Goal: Task Accomplishment & Management: Manage account settings

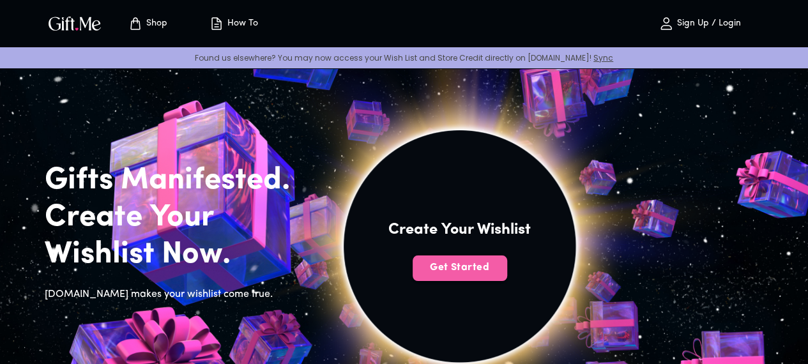
click at [507, 275] on span "Get Started" at bounding box center [459, 267] width 94 height 14
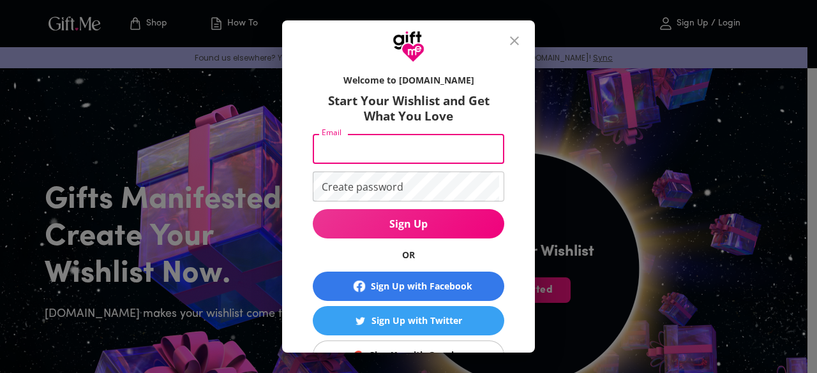
click at [405, 152] on input "Email" at bounding box center [406, 149] width 186 height 30
type input "[EMAIL_ADDRESS][DOMAIN_NAME]"
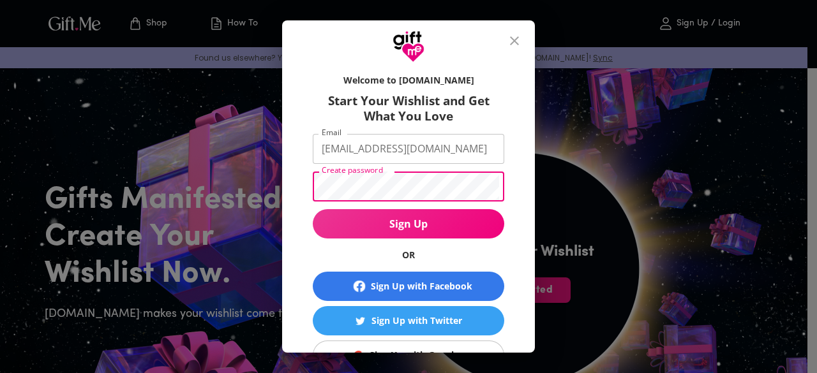
click at [313, 209] on button "Sign Up" at bounding box center [409, 223] width 192 height 29
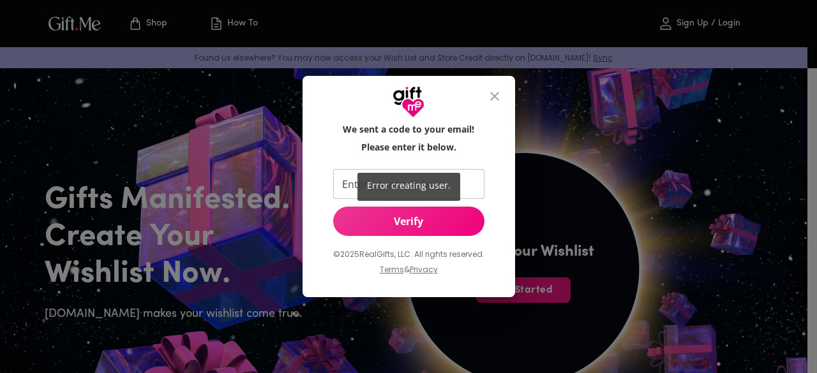
click at [447, 182] on span "Error creating user." at bounding box center [409, 185] width 84 height 12
click at [463, 182] on div "Error creating user." at bounding box center [408, 186] width 817 height 373
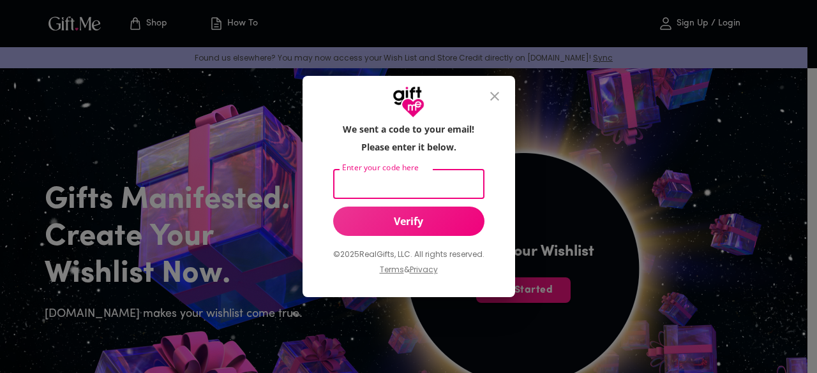
click at [385, 186] on input "Enter your code here" at bounding box center [406, 184] width 146 height 30
click at [369, 180] on input "Enter your code here" at bounding box center [406, 184] width 146 height 30
paste input "778103"
type input "778103"
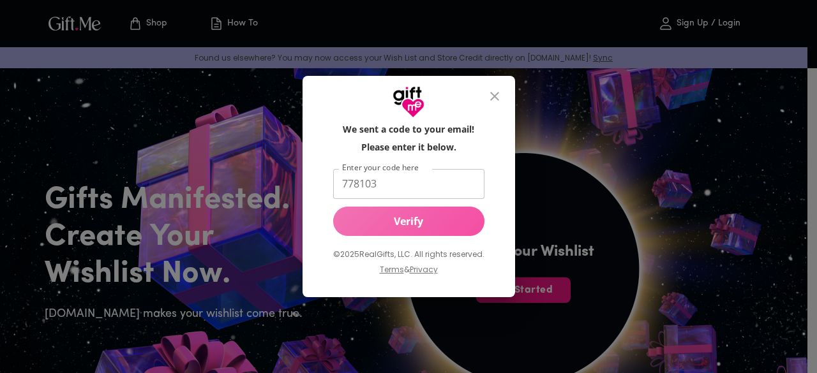
click at [388, 218] on span "Verify" at bounding box center [408, 222] width 151 height 14
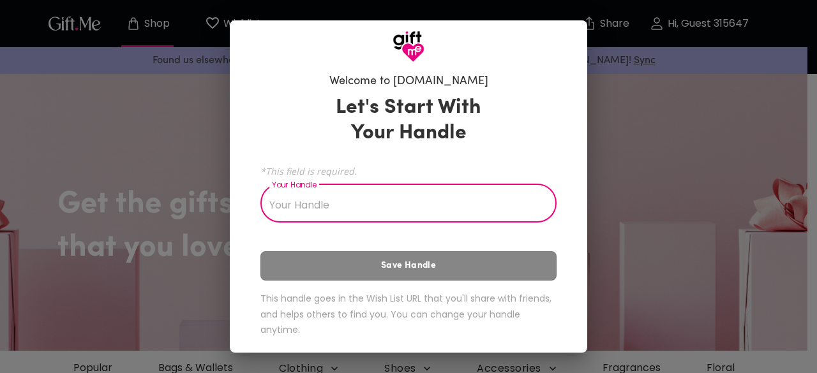
click at [373, 195] on input "Your Handle" at bounding box center [401, 205] width 282 height 36
click at [447, 195] on input "Your Handle" at bounding box center [401, 205] width 282 height 36
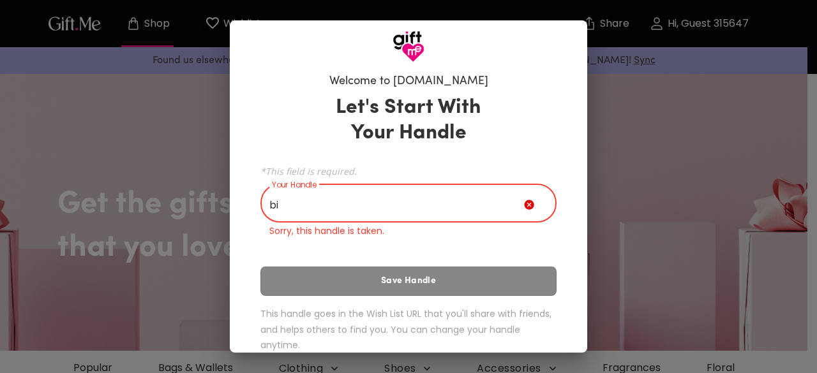
type input "b"
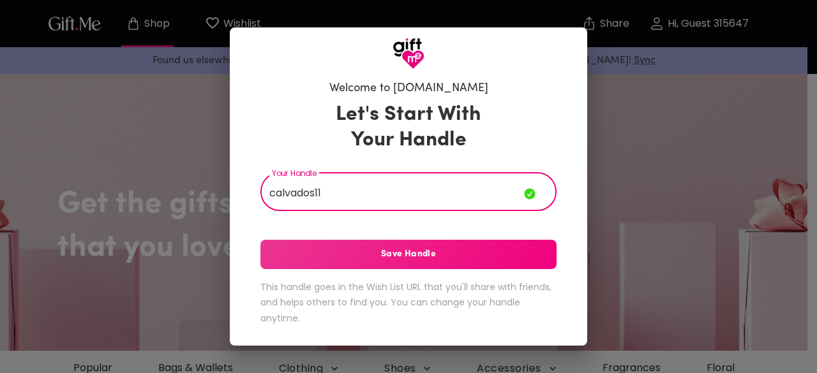
type input "calvados11"
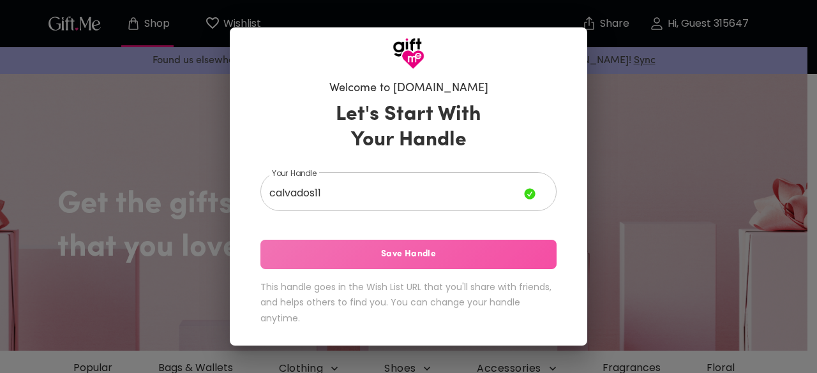
click at [442, 248] on span "Save Handle" at bounding box center [408, 255] width 296 height 14
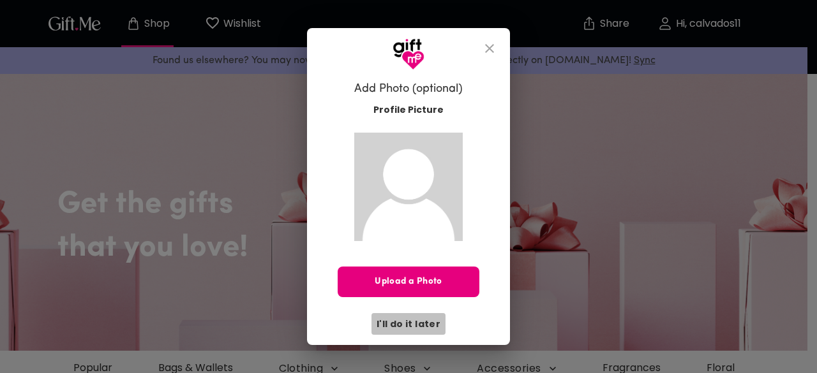
click at [411, 331] on span "I'll do it later" at bounding box center [409, 324] width 64 height 14
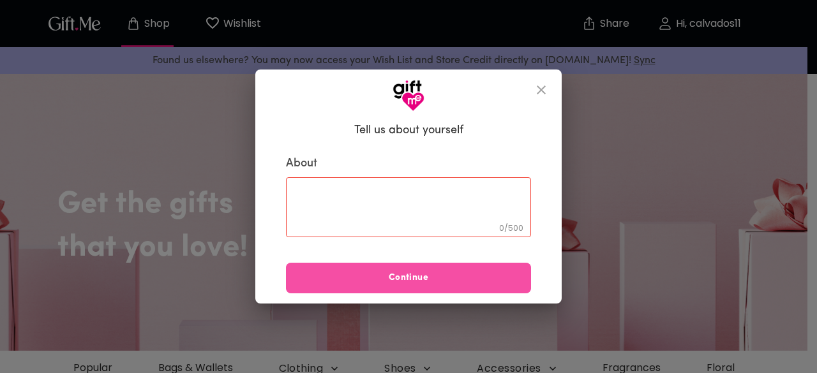
click at [455, 274] on span "Continue" at bounding box center [408, 278] width 245 height 14
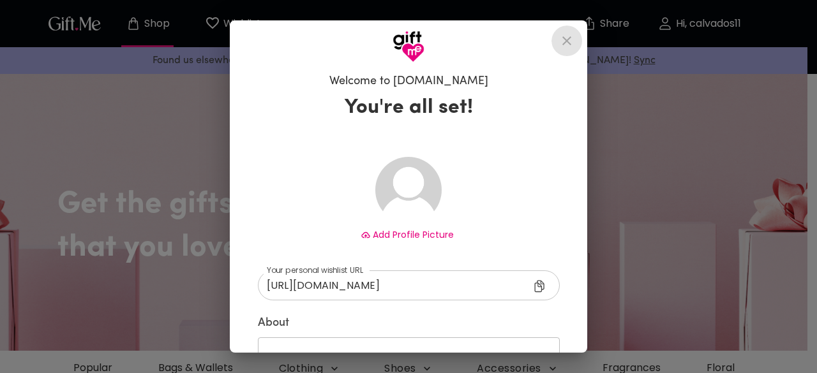
click at [569, 40] on icon "close" at bounding box center [566, 40] width 15 height 15
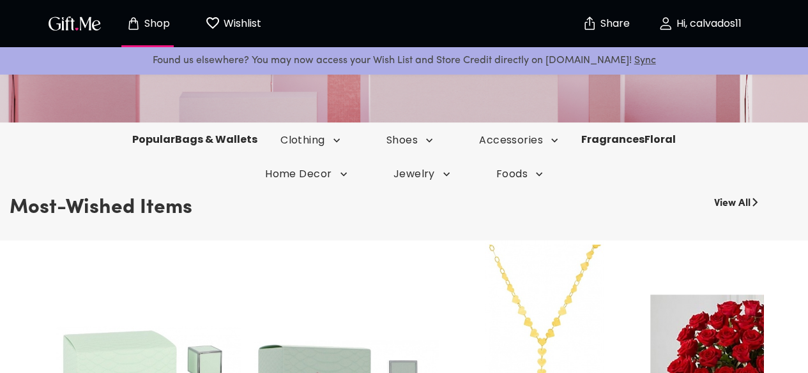
scroll to position [230, 0]
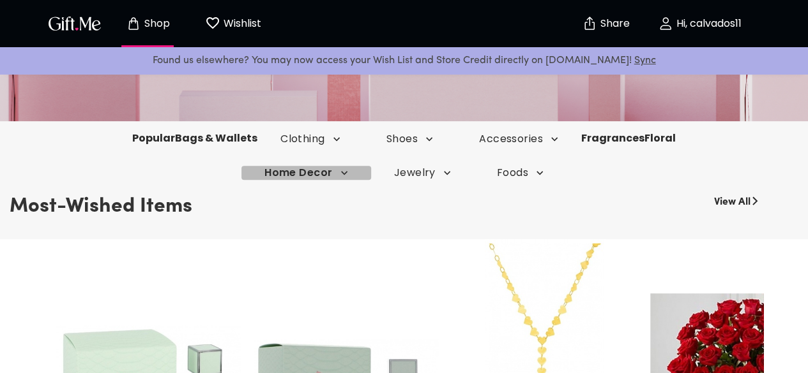
click at [338, 176] on icon "button" at bounding box center [344, 173] width 13 height 13
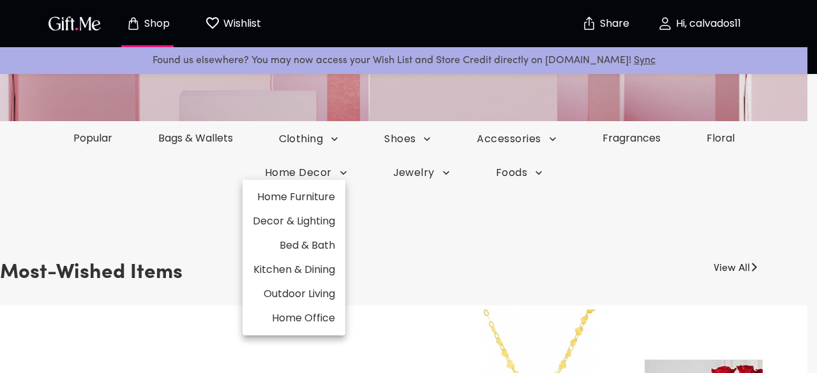
click at [545, 139] on div at bounding box center [408, 186] width 817 height 373
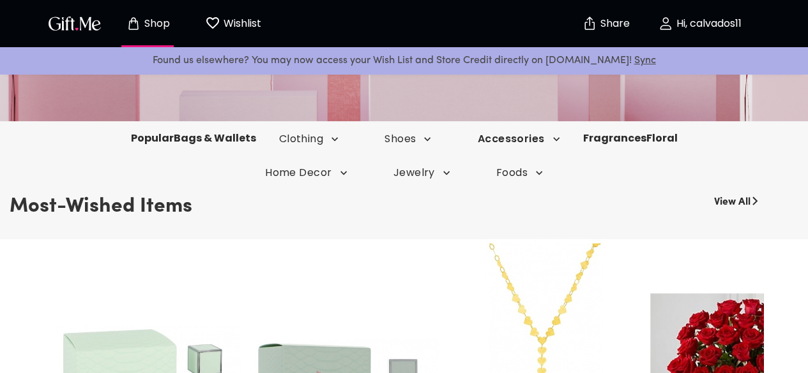
click at [557, 139] on icon "button" at bounding box center [556, 139] width 6 height 4
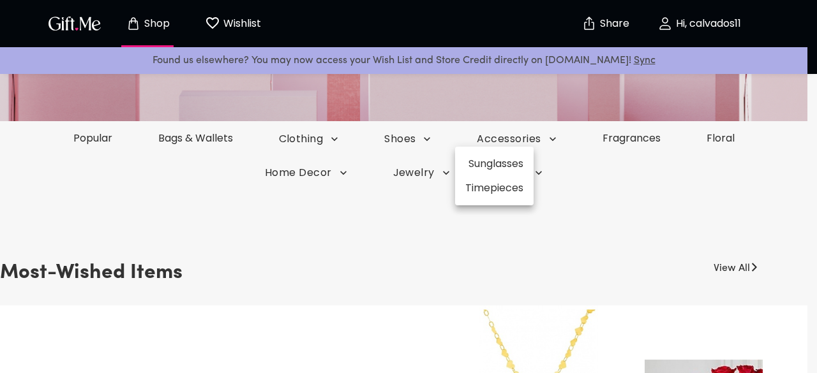
drag, startPoint x: 412, startPoint y: 245, endPoint x: 377, endPoint y: 222, distance: 42.0
click at [377, 222] on div at bounding box center [408, 186] width 817 height 373
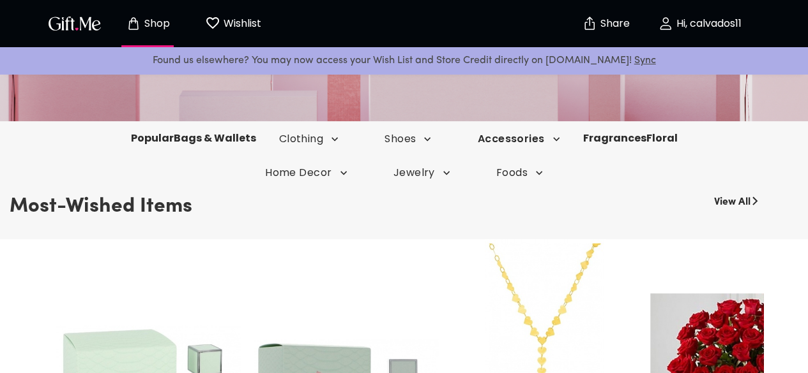
scroll to position [0, 0]
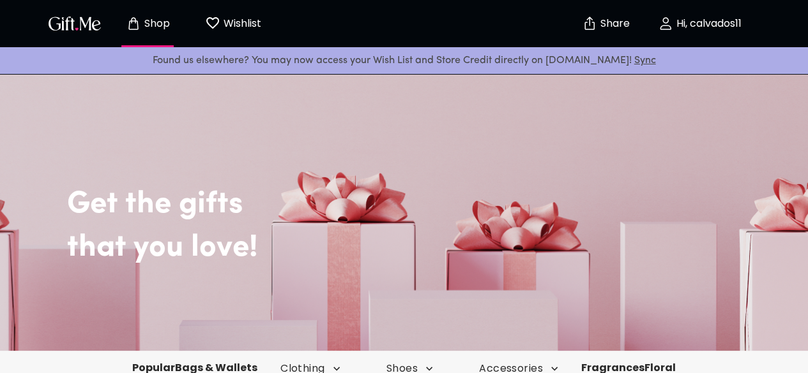
click at [706, 22] on p "Hi, calvados11" at bounding box center [707, 24] width 68 height 11
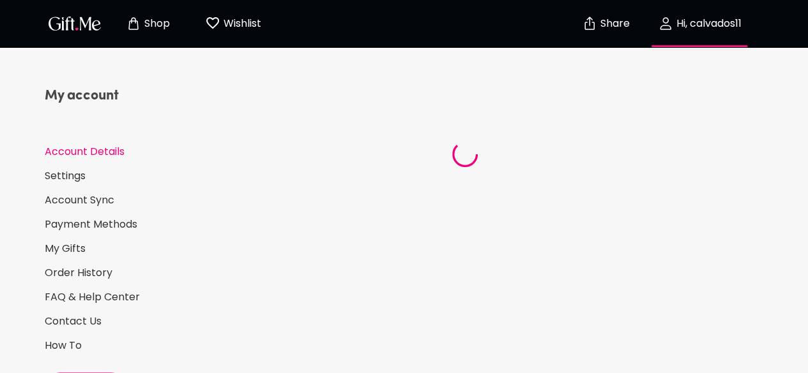
select select "US"
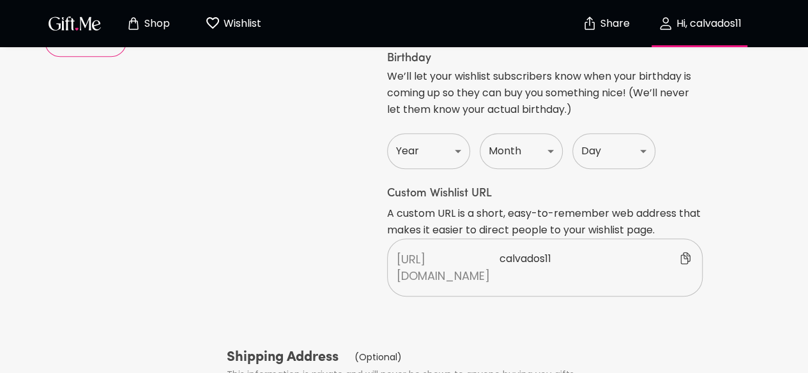
scroll to position [290, 0]
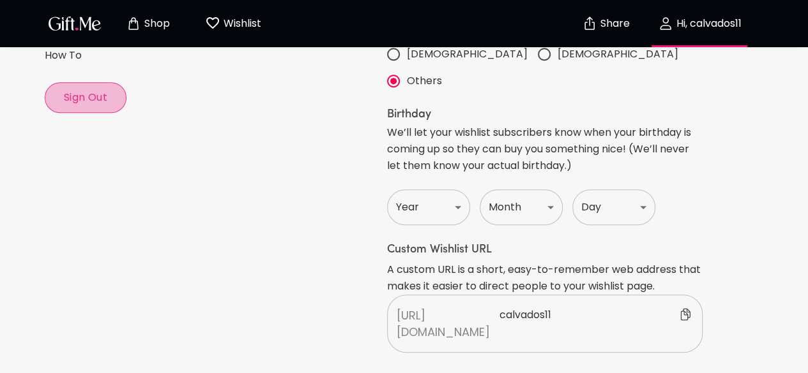
click at [94, 96] on span "Sign Out" at bounding box center [85, 98] width 80 height 14
